Goal: Contribute content

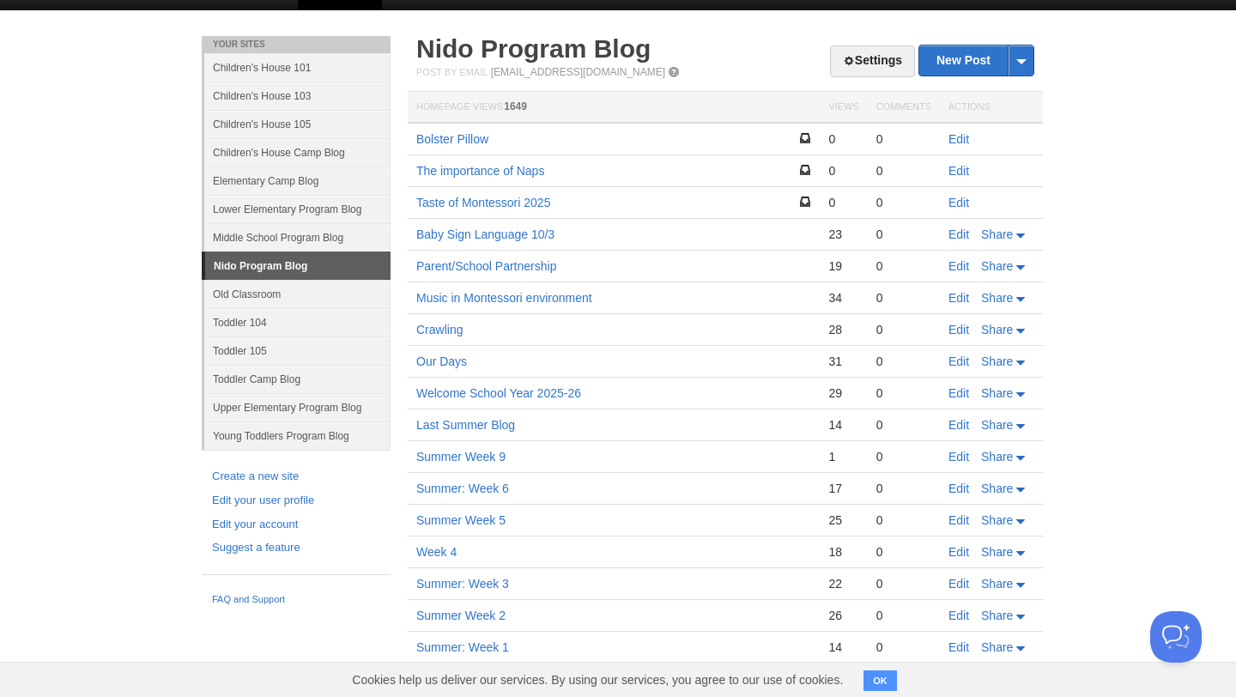
scroll to position [28, 0]
click at [955, 199] on link "Edit" at bounding box center [958, 203] width 21 height 14
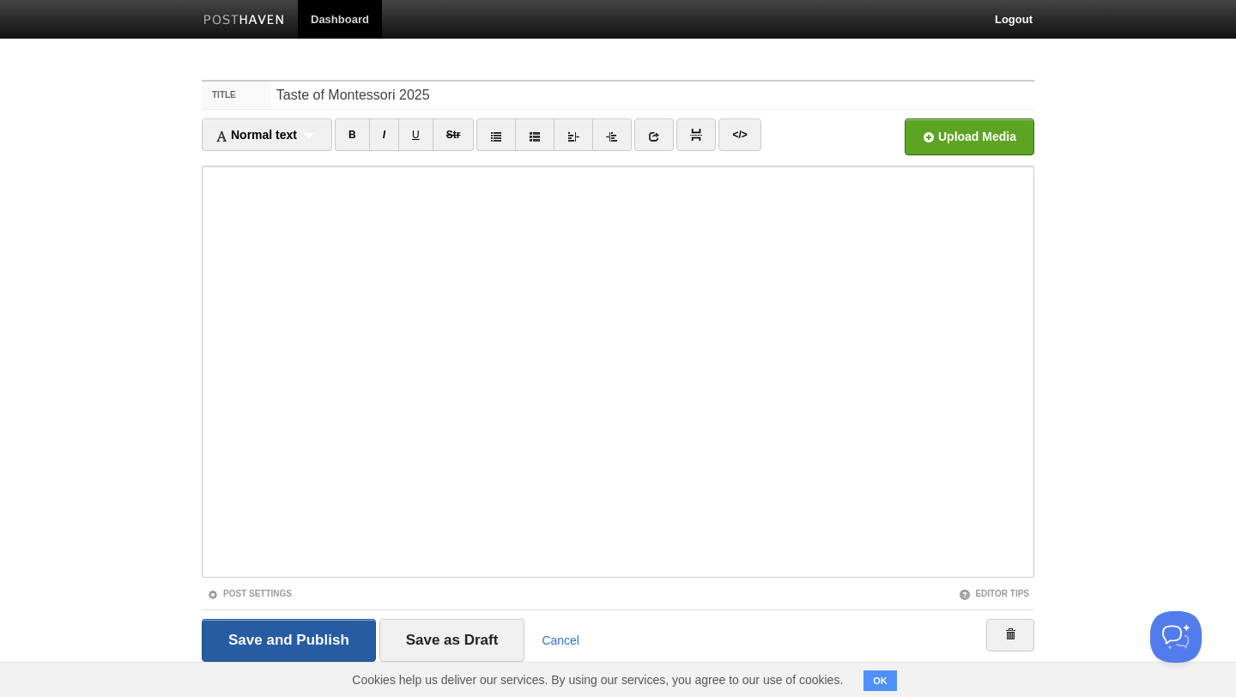
click at [333, 639] on input "Save and Publish" at bounding box center [289, 640] width 174 height 43
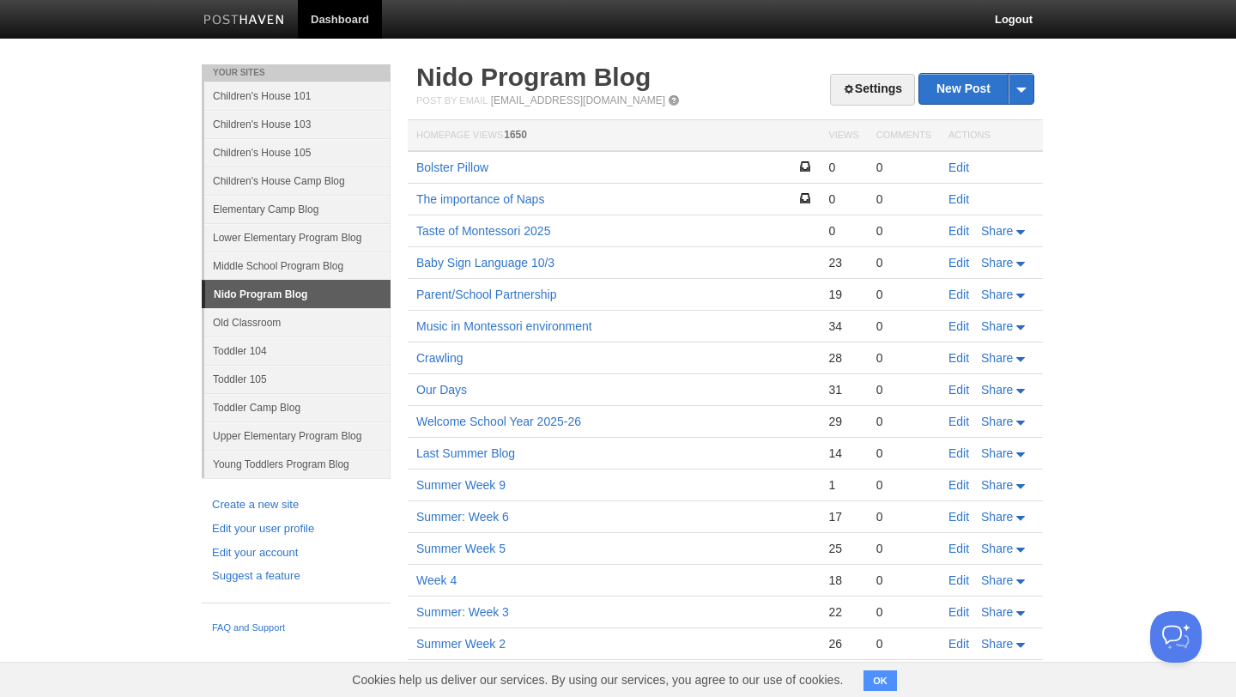
click at [343, 17] on link "Dashboard" at bounding box center [340, 19] width 84 height 39
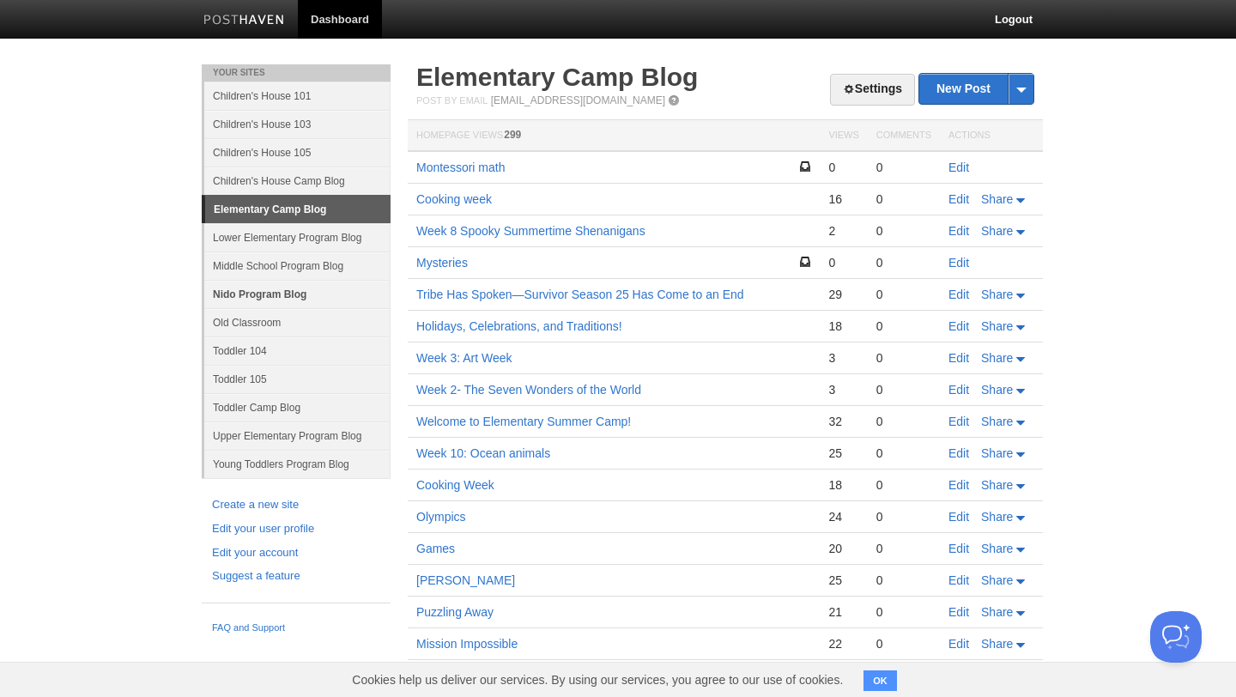
click at [275, 297] on link "Nido Program Blog" at bounding box center [297, 294] width 186 height 28
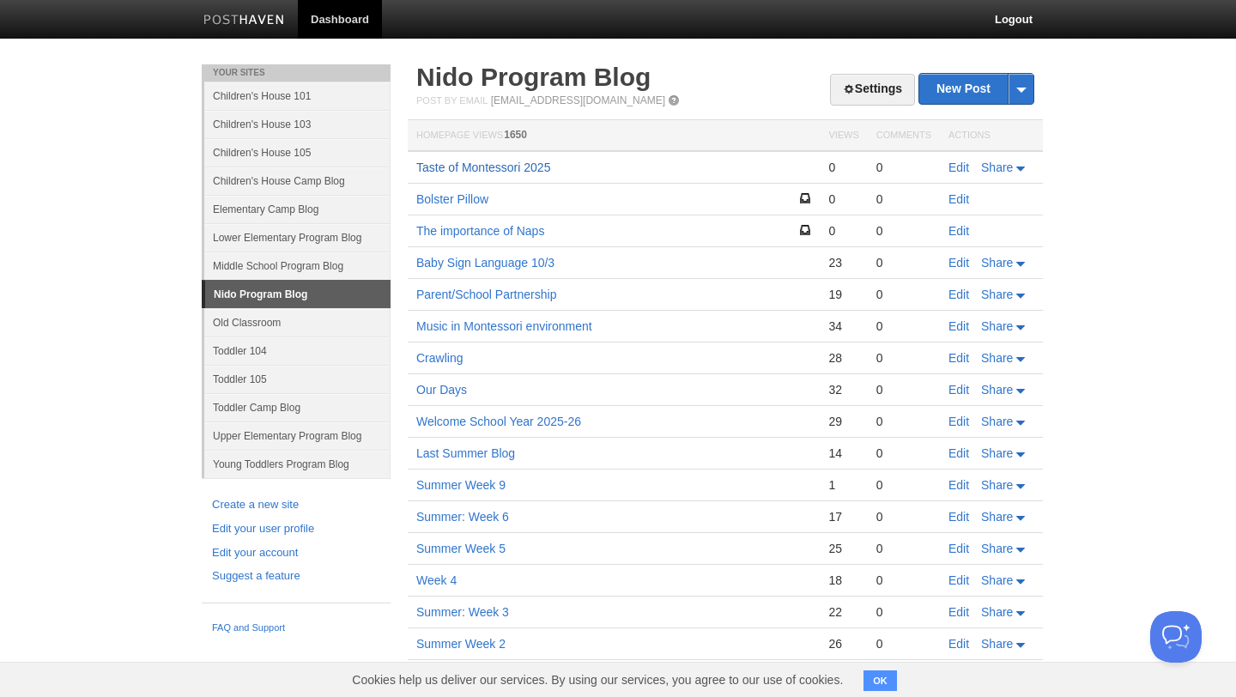
click at [534, 172] on link "Taste of Montessori 2025" at bounding box center [483, 167] width 134 height 14
